Goal: Task Accomplishment & Management: Manage account settings

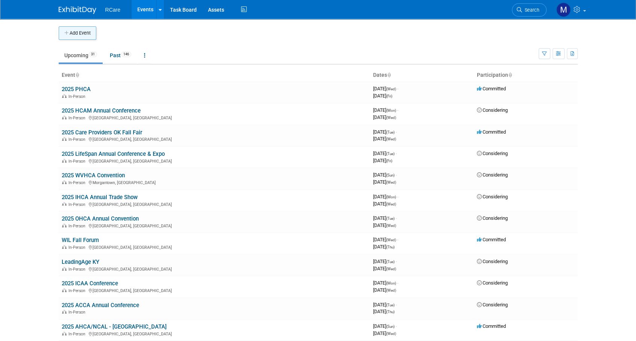
click at [91, 38] on button "Add Event" at bounding box center [78, 33] width 38 height 14
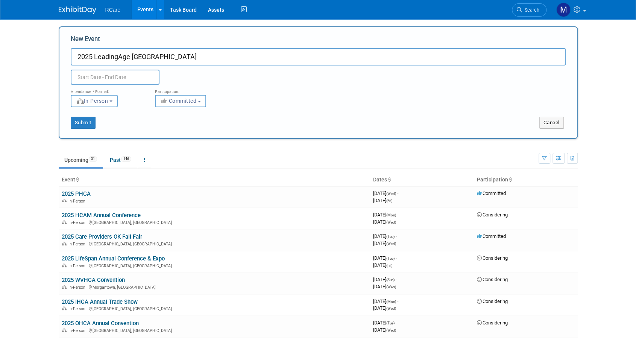
type input "2025 LeadingAge [GEOGRAPHIC_DATA]"
click at [114, 73] on input "text" at bounding box center [115, 77] width 89 height 15
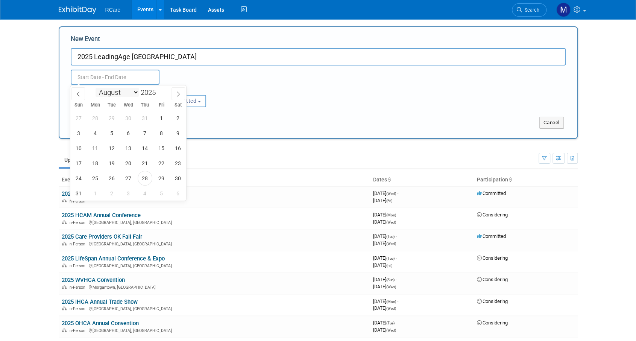
click at [120, 94] on select "January February March April May June July August September October November De…" at bounding box center [117, 92] width 43 height 9
select select "8"
click at [96, 88] on select "January February March April May June July August September October November De…" at bounding box center [117, 92] width 43 height 9
click at [111, 132] on span "9" at bounding box center [112, 133] width 15 height 15
click at [143, 131] on span "11" at bounding box center [145, 133] width 15 height 15
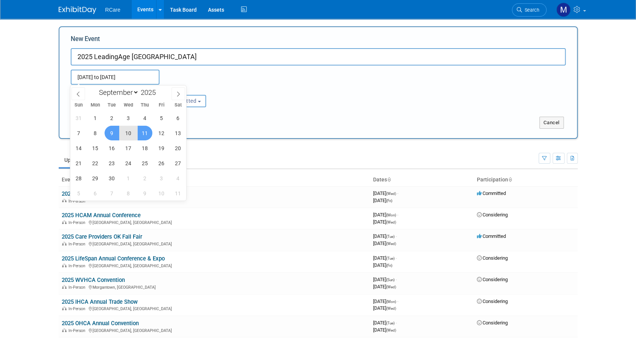
type input "Sep 9, 2025 to Sep 11, 2025"
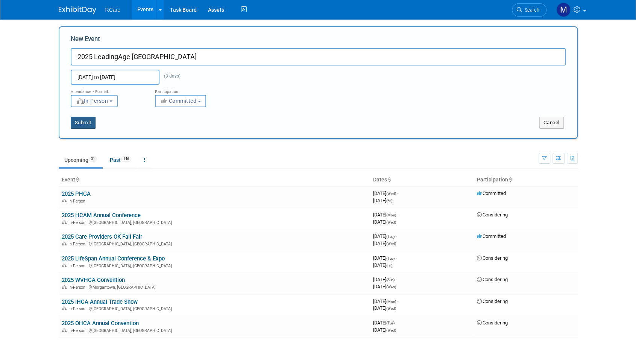
click at [84, 126] on button "Submit" at bounding box center [83, 123] width 25 height 12
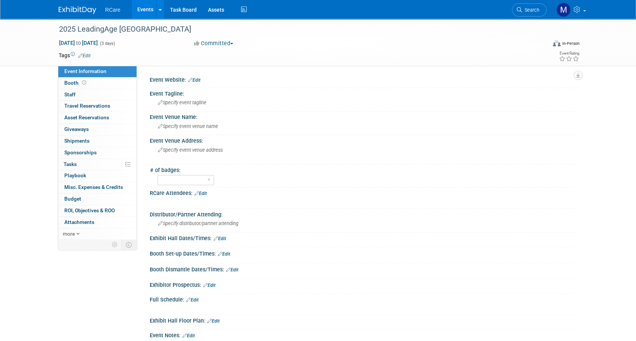
click at [202, 191] on link "Edit" at bounding box center [201, 193] width 12 height 5
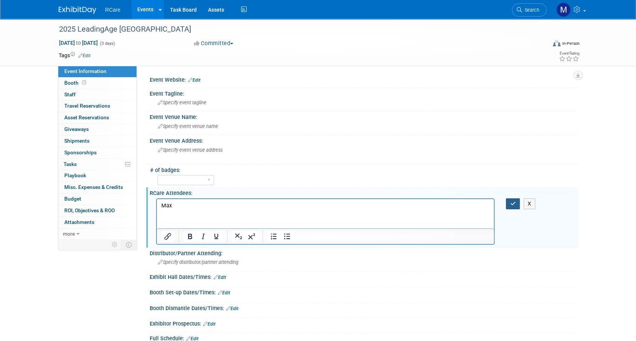
click at [517, 204] on button "button" at bounding box center [513, 203] width 14 height 11
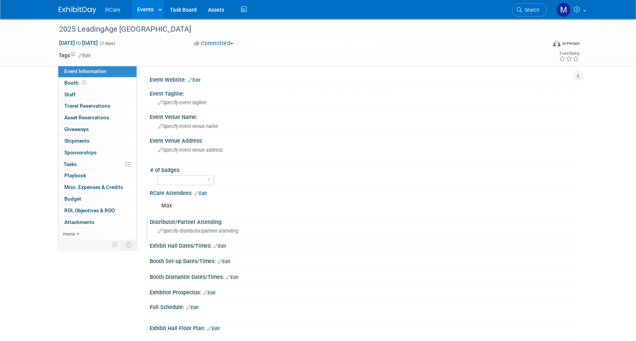
click at [182, 230] on span "Specify distributor/partner attending" at bounding box center [198, 231] width 81 height 6
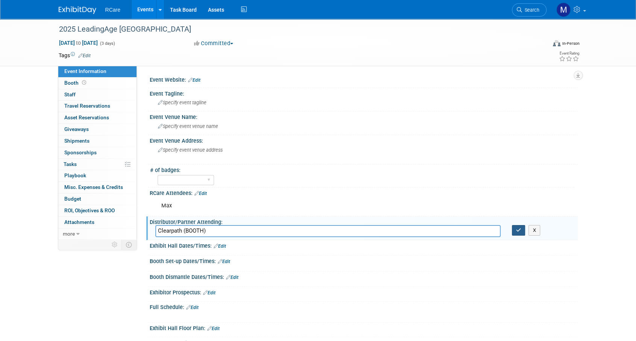
type input "Clearpath (BOOTH)"
click at [522, 232] on button "button" at bounding box center [519, 230] width 14 height 11
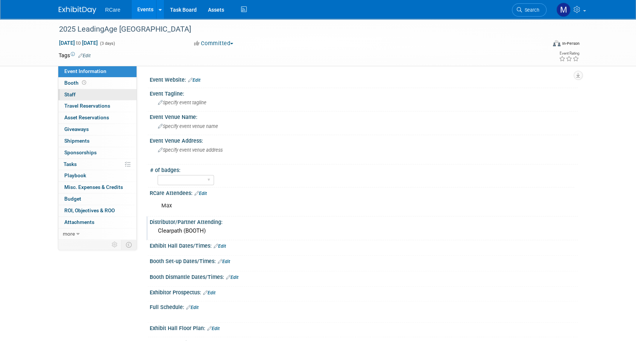
click at [81, 95] on link "0 Staff 0" at bounding box center [97, 94] width 78 height 11
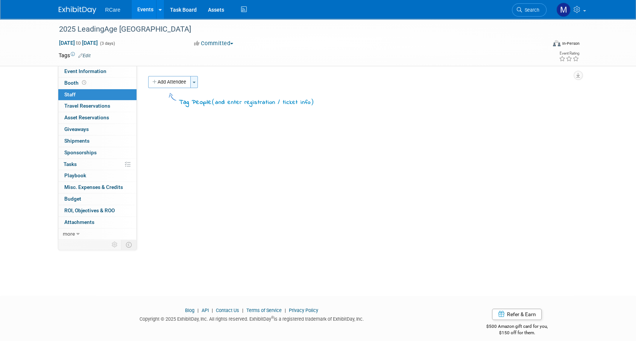
click at [196, 82] on span "button" at bounding box center [194, 83] width 3 height 2
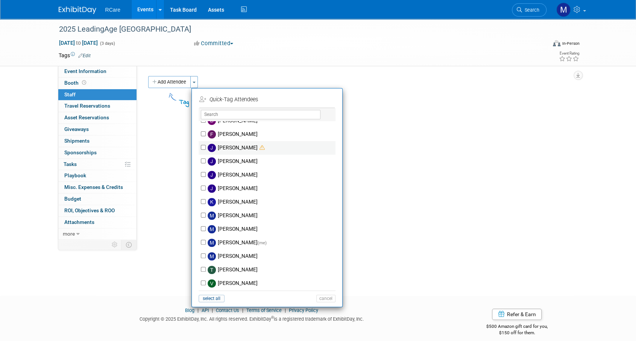
scroll to position [49, 0]
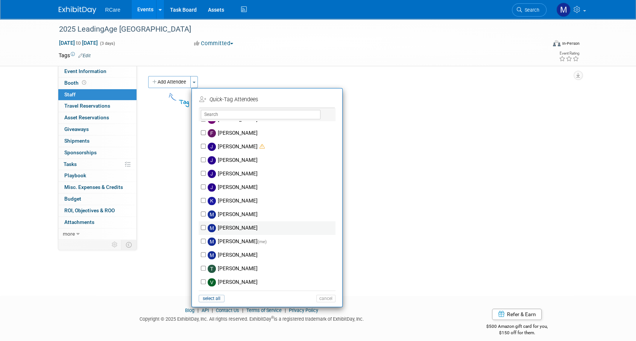
click at [199, 229] on div "maxim kowal" at bounding box center [267, 228] width 137 height 14
click at [202, 226] on input "maxim kowal" at bounding box center [203, 227] width 5 height 5
checkbox input "true"
click at [329, 99] on button "Apply" at bounding box center [323, 99] width 23 height 11
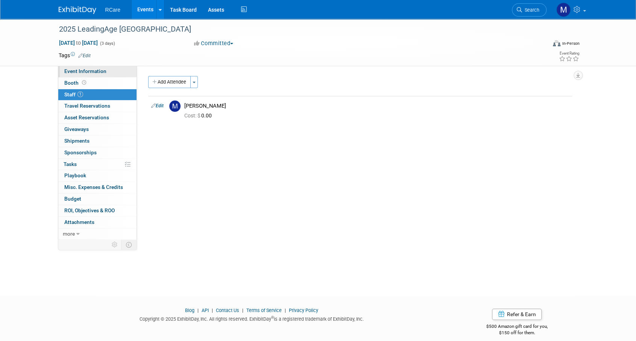
click at [79, 70] on span "Event Information" at bounding box center [85, 71] width 42 height 6
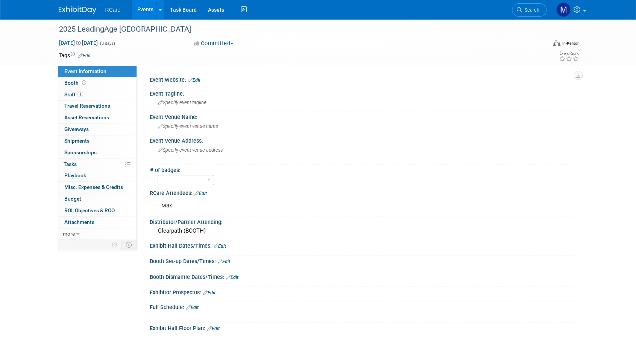
click at [199, 79] on link "Edit" at bounding box center [194, 80] width 12 height 5
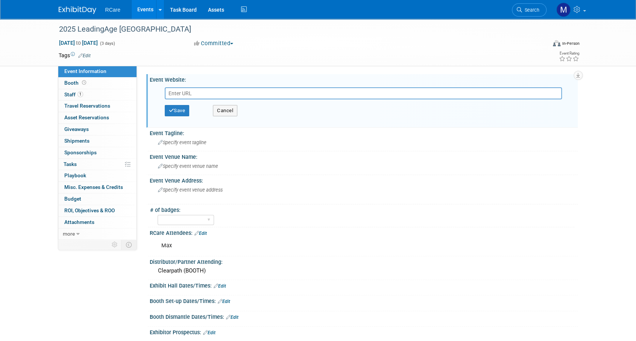
click at [199, 97] on input "text" at bounding box center [363, 93] width 397 height 12
type input "https://web.cvent.com/event/4b65d093-aa87-4f99-8c94-2e60b7d1da17/summary"
click at [180, 114] on button "Save" at bounding box center [177, 110] width 25 height 11
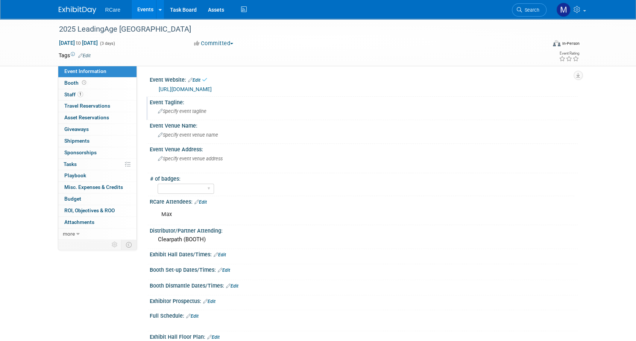
click at [181, 113] on span "Specify event tagline" at bounding box center [182, 111] width 49 height 6
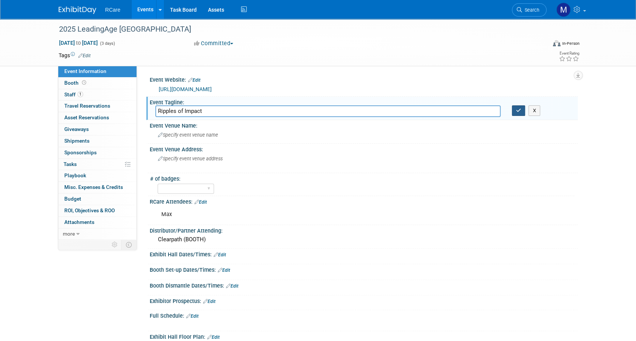
type input "Ripples of Impact"
click at [518, 114] on button "button" at bounding box center [519, 110] width 14 height 11
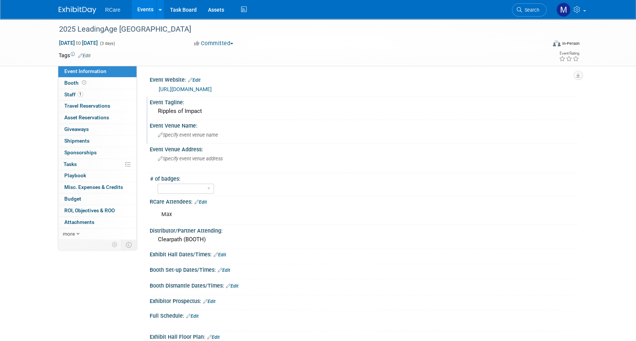
click at [202, 132] on span "Specify event venue name" at bounding box center [188, 135] width 60 height 6
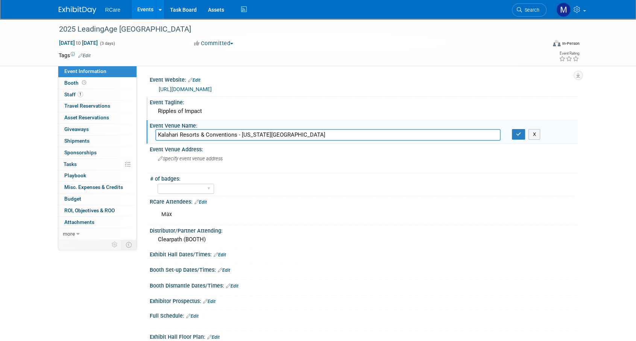
type input "Kalahari Resorts & Conventions - Wisconsin Dells"
click at [200, 161] on span "Specify event venue address" at bounding box center [190, 159] width 65 height 6
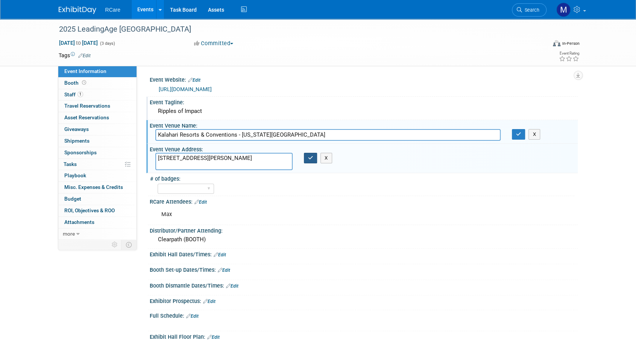
type textarea "1305 Kalahari Dr Baraboo, WI 53913"
click at [315, 158] on button "button" at bounding box center [311, 158] width 14 height 11
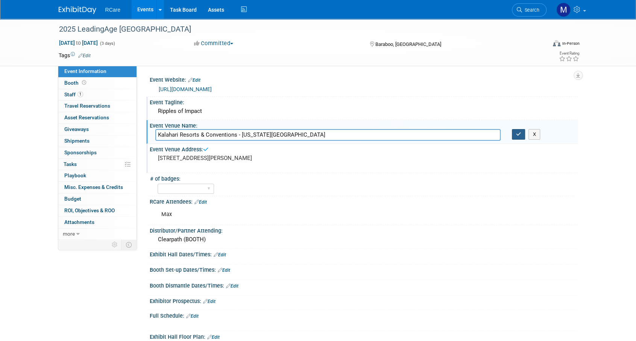
click at [517, 137] on button "button" at bounding box center [519, 134] width 14 height 11
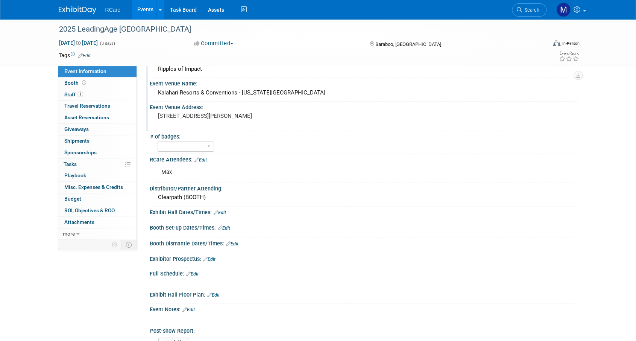
scroll to position [0, 0]
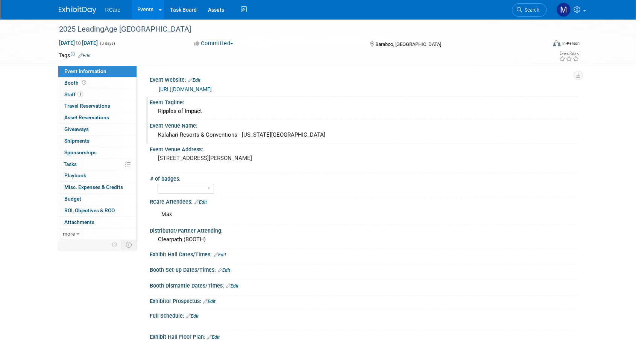
click at [151, 13] on link "Events" at bounding box center [145, 9] width 27 height 19
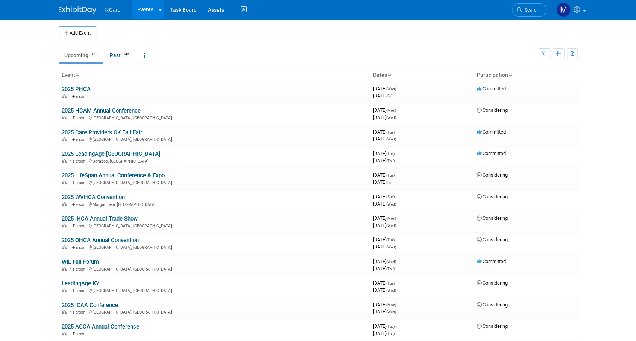
click at [621, 112] on body "RCare Events Add Event Bulk Upload Events Shareable Event Boards Recently Viewe…" at bounding box center [318, 170] width 636 height 341
click at [84, 86] on link "2025 PHCA" at bounding box center [76, 89] width 29 height 7
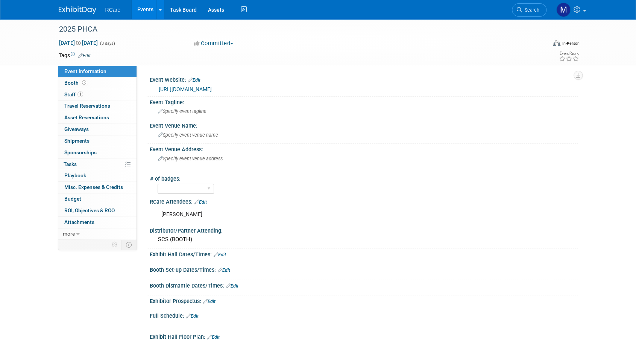
click at [144, 10] on link "Events" at bounding box center [145, 9] width 27 height 19
